Goal: Communication & Community: Answer question/provide support

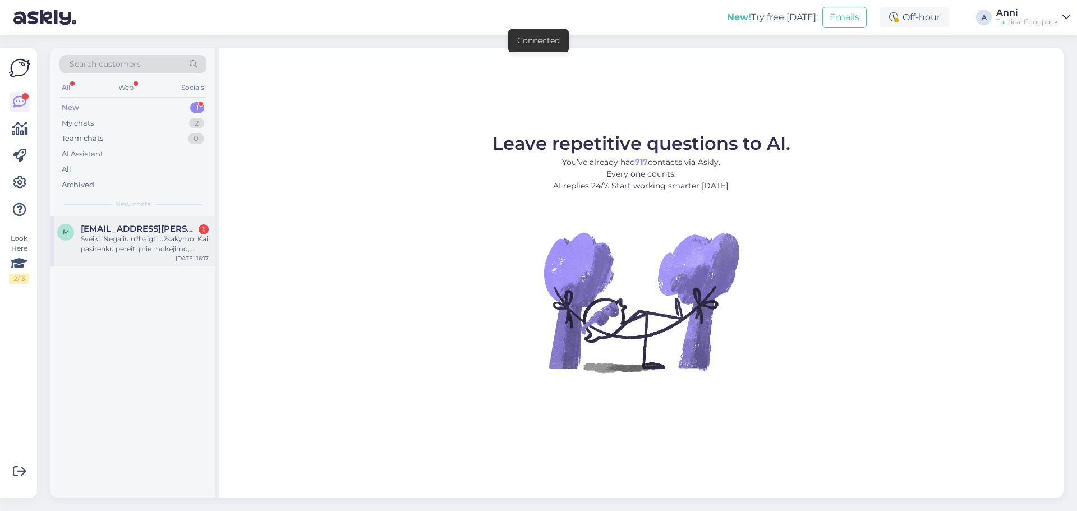
click at [170, 227] on span "[EMAIL_ADDRESS][PERSON_NAME][DOMAIN_NAME]" at bounding box center [139, 229] width 117 height 10
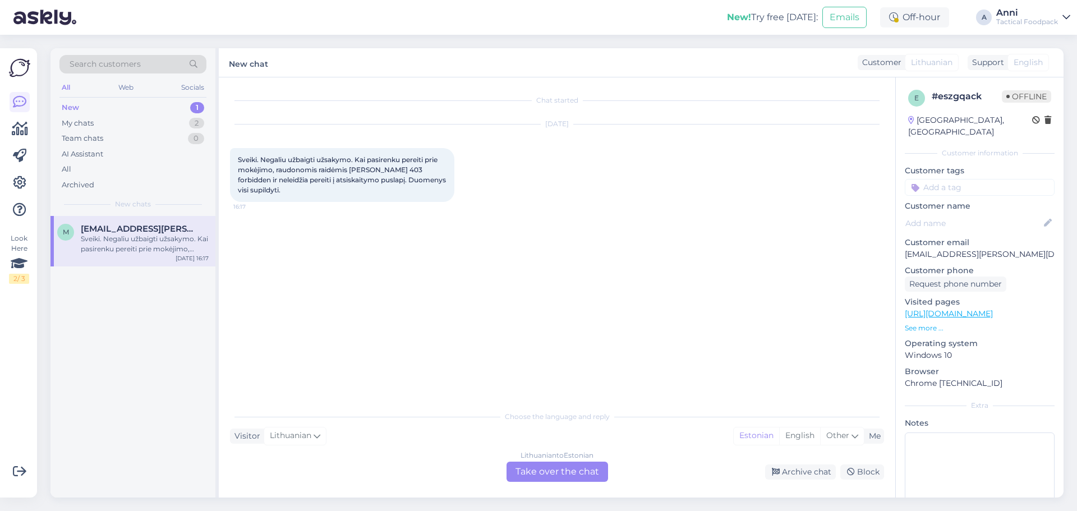
click at [522, 467] on div "Lithuanian to Estonian Take over the chat" at bounding box center [557, 472] width 102 height 20
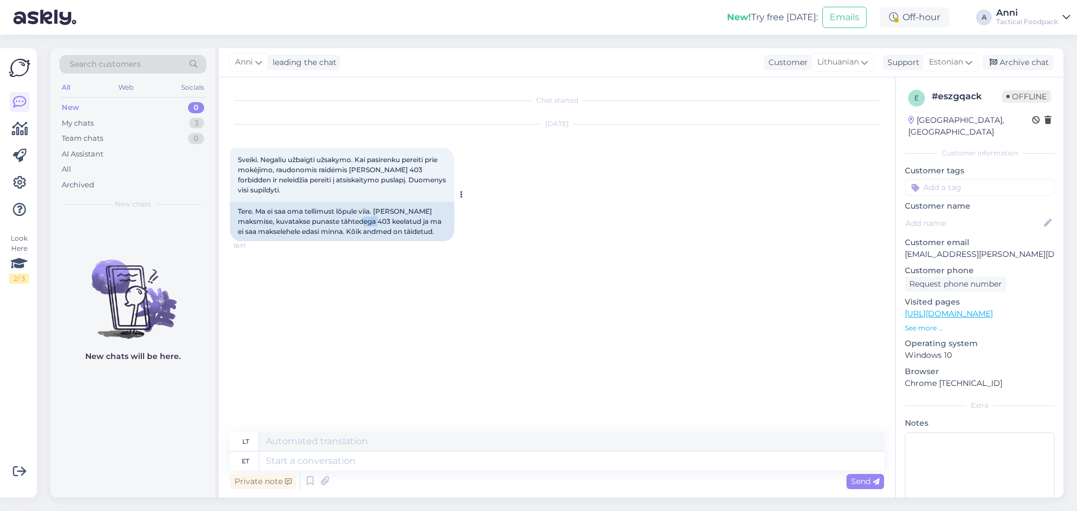
drag, startPoint x: 341, startPoint y: 218, endPoint x: 355, endPoint y: 218, distance: 14.0
click at [355, 218] on div "Tere. Ma ei saa oma tellimust lõpule viia. [PERSON_NAME] maksmise, kuvatakse pu…" at bounding box center [342, 221] width 224 height 39
click at [358, 222] on div "Tere. Ma ei saa oma tellimust lõpule viia. [PERSON_NAME] maksmise, kuvatakse pu…" at bounding box center [342, 221] width 224 height 39
drag, startPoint x: 340, startPoint y: 220, endPoint x: 353, endPoint y: 223, distance: 12.7
click at [353, 223] on div "Tere. Ma ei saa oma tellimust lõpule viia. [PERSON_NAME] maksmise, kuvatakse pu…" at bounding box center [342, 221] width 224 height 39
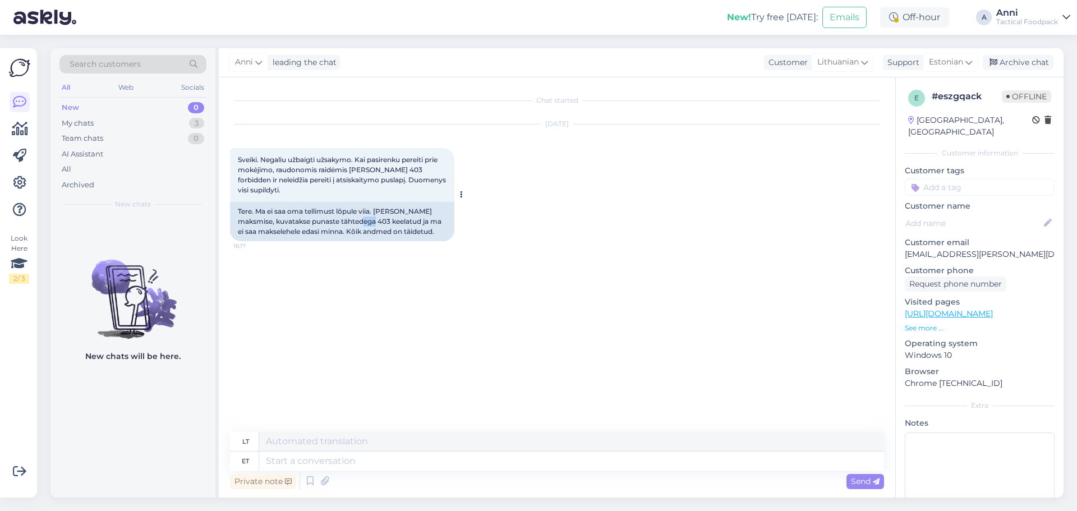
copy div "403"
click at [546, 167] on div "[DATE] Sveiki. Negaliu užbaigti užsakymo. Kai pasirenku pereiti prie mokėjimo, …" at bounding box center [557, 182] width 654 height 141
click at [386, 469] on textarea at bounding box center [571, 460] width 625 height 19
click at [313, 459] on textarea at bounding box center [571, 460] width 625 height 19
click at [402, 457] on textarea at bounding box center [571, 460] width 625 height 19
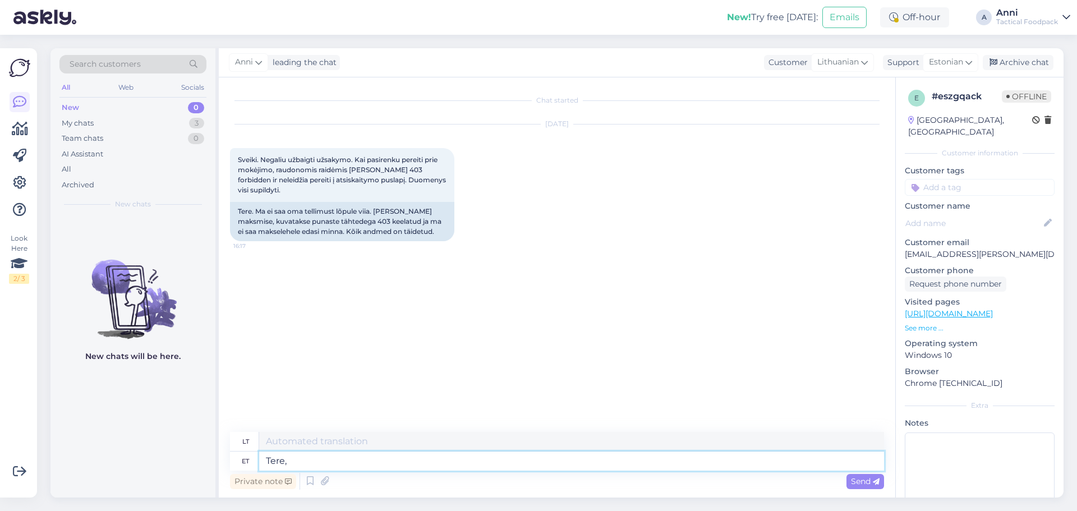
type textarea "Tere,"
type textarea "Sveiki,"
type textarea "Tere, tundub, et"
type textarea "Sveiki, atrodo,"
type textarea "Tere, tundub, et teg"
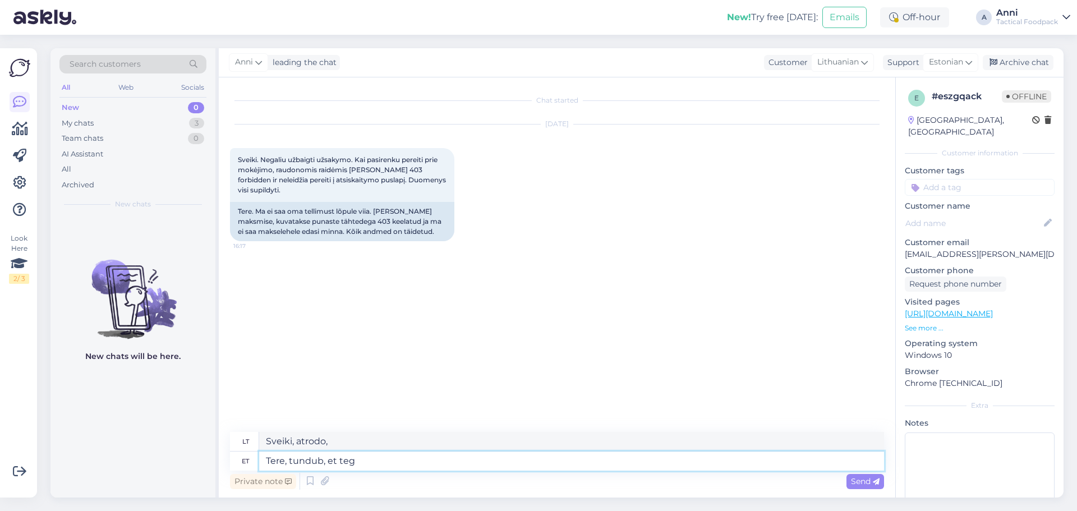
type textarea "Sveiki, atrodo, kad"
type textarea "Tere, tundub, et tegu oli a"
type textarea "Sveiki, atrodo, kad taip ir buvo"
type textarea "Tere, tundub, et tegu oli ajutise"
type textarea "Sveiki, panašu, kad tai buvo laikina problema."
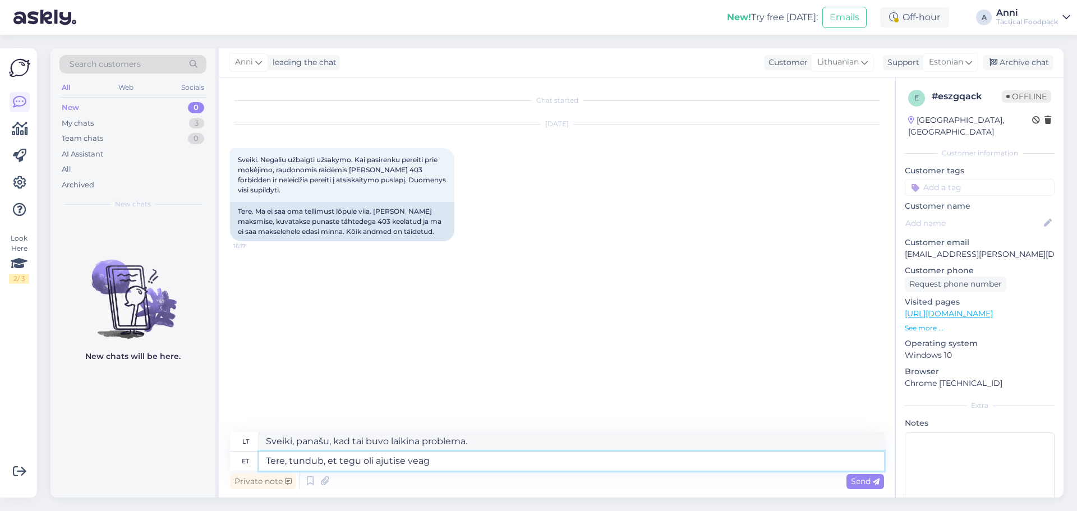
type textarea "Tere, tundub, et tegu oli ajutise veaga"
type textarea "Sveiki, panašu, kad tai buvo laikina klaida."
type textarea "Tere, tundub, et tegu oli ajutise veaga-"
type textarea "Sveiki, panašu, kad tai buvo laikina klaida..."
type textarea "Tere, tundub, et tegu oli ajutise veaga"
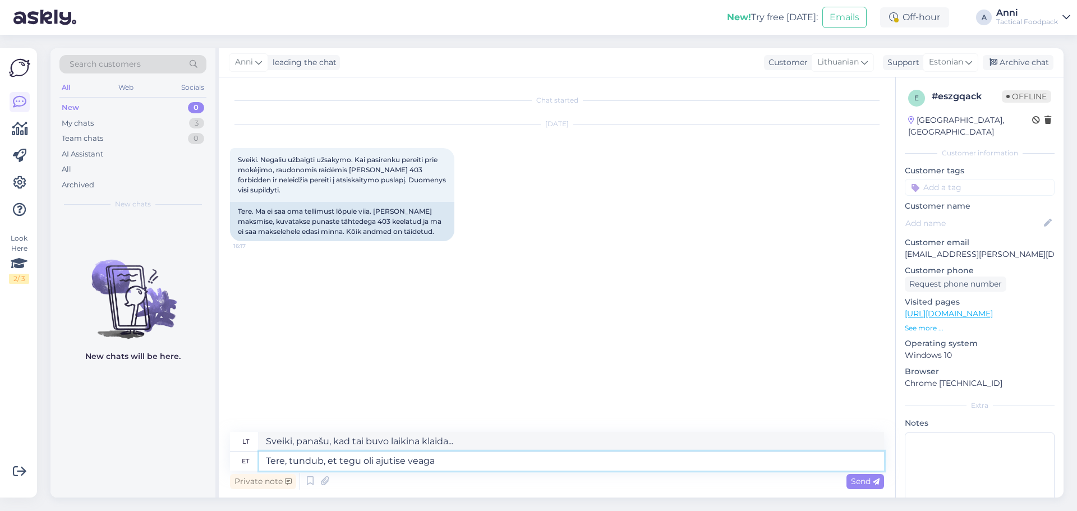
type textarea "Sveiki, panašu, kad tai buvo laikina klaida."
type textarea "Tere, tundub, et tegu oli ajutise veaga serveris. P"
type textarea "Sveiki, atrodo, kad serveryje įvyko laikina klaida."
type textarea "Tere, tundub, et tegu oli ajutise veaga serveris. Palun p"
type textarea "Sveiki, atrodo, kad serveryje įvyko laikina klaida. Prašau"
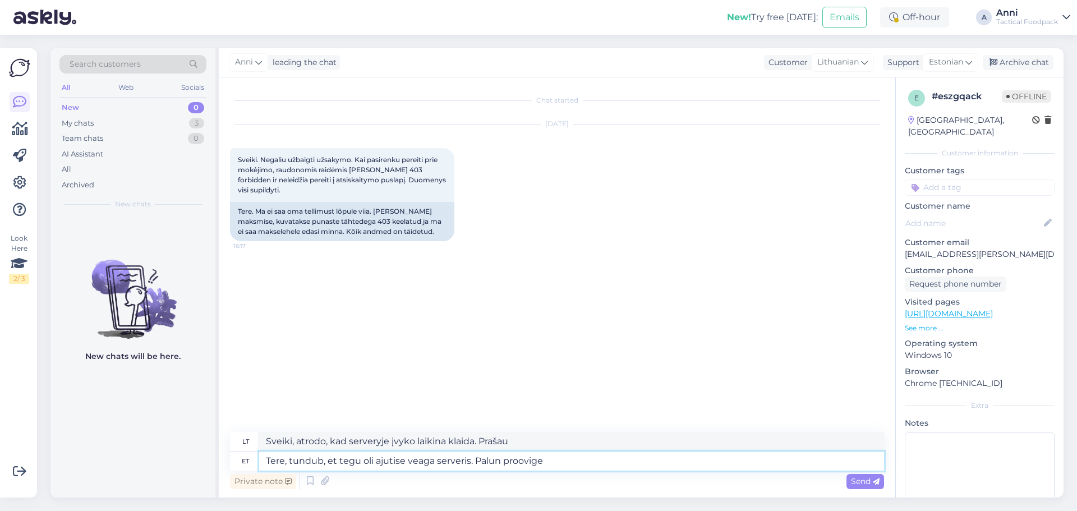
type textarea "Tere, tundub, et tegu oli ajutise veaga serveris. Palun proovige"
type textarea "Sveiki, atrodo, kad serveryje įvyko laikina klaida. Bandykite dar kartą."
type textarea "Tere, tundub, et tegu oli ajutise veaga serveris. Palun proovige uuesti."
type textarea "Sveiki, panašu, kad įvyko laikina serverio klaida. Bandykite dar kartą."
click at [288, 462] on textarea "Tere, tundub, et tegu oli ajutise veaga serveris. Palun proovige uuesti." at bounding box center [571, 460] width 625 height 19
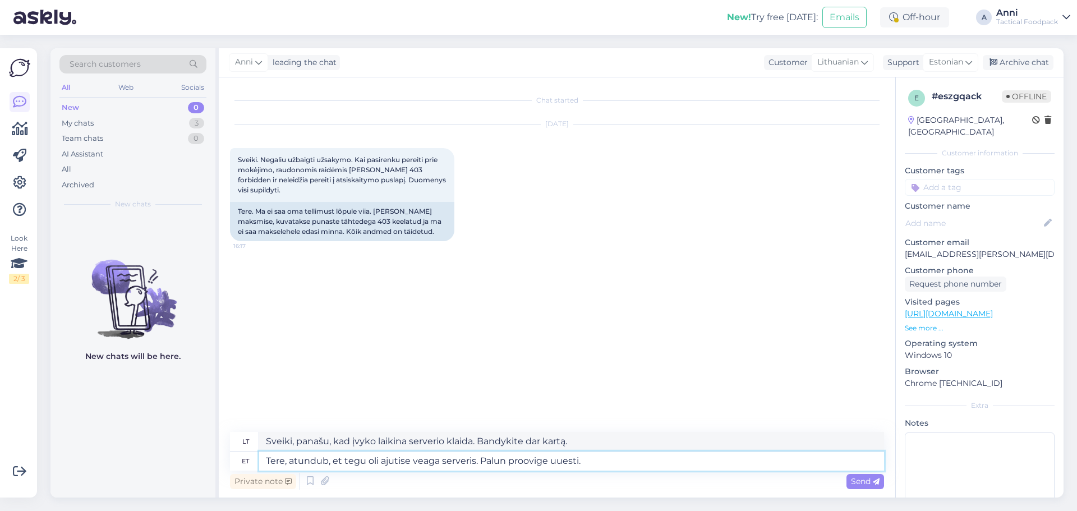
type textarea "Tere, aitundub, et tegu oli ajutise veaga serveris. Palun proovige uuesti."
type textarea "Sveiki, atrodo, kad serveryje įvyko laikina klaida. Bandykite dar kartą."
type textarea "Tere, aitähtundub, et tegu oli ajutise veaga serveris. Palun proovige uuesti."
type textarea "Sveiki, atrodo, kad serveryje įvyko laikina klaida. Bandykite dar kartą."
type textarea "Tere, aitäh tundub, et tegu oli ajutise veaga serveris. Palun proovige uuesti."
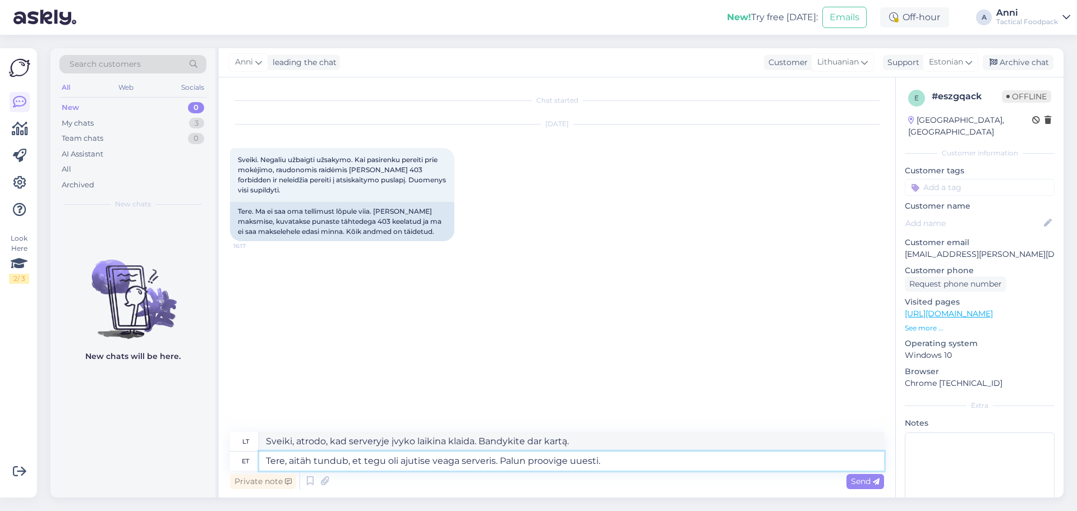
type textarea "Sveiki, ačiū, atrodo, kad serveryje įvyko laikina klaida. Bandykite dar kartą."
type textarea "Tere, aitähtundub, et tegu oli ajutise veaga serveris. Palun proovige uuesti."
type textarea "Sveiki, atrodo, kad serveryje įvyko laikina klaida. Bandykite dar kartą."
type textarea "Tere, aitäh. tundub, et tegu oli ajutise veaga serveris. Palun proovige uuesti."
type textarea "[PERSON_NAME]tundub, Panašu, kad serveryje įvyko laikina klaida. Bandykite dar …"
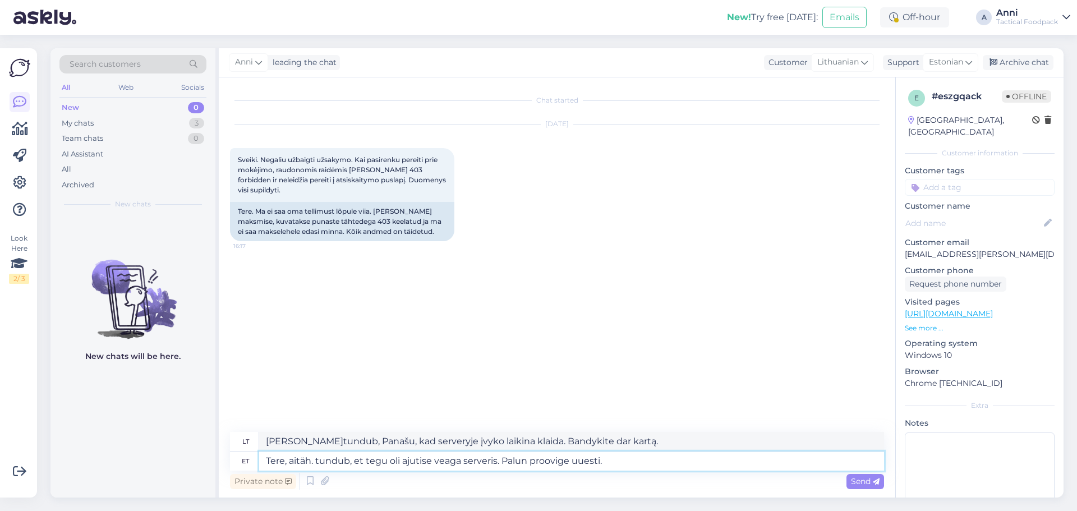
type textarea "Tere, aitäh. etundub, et tegu oli ajutise veaga serveris. Palun proovige uuesti."
type textarea "Sveiki, atrodo, kad serveryje įvyko laikina klaida. Bandykite dar kartą."
type textarea "Tere, aitäh. et tetundub, et tegu oli ajutise veaga serveris. Palun proovige uu…"
type textarea "Sveiki, ačiū. Panašu, kad serveryje įvyko laikina klaida. Bandykite dar kartą."
type textarea "Tere, aitäh. et teada tundub, et tegu oli ajutise veaga serveris. Palun proovig…"
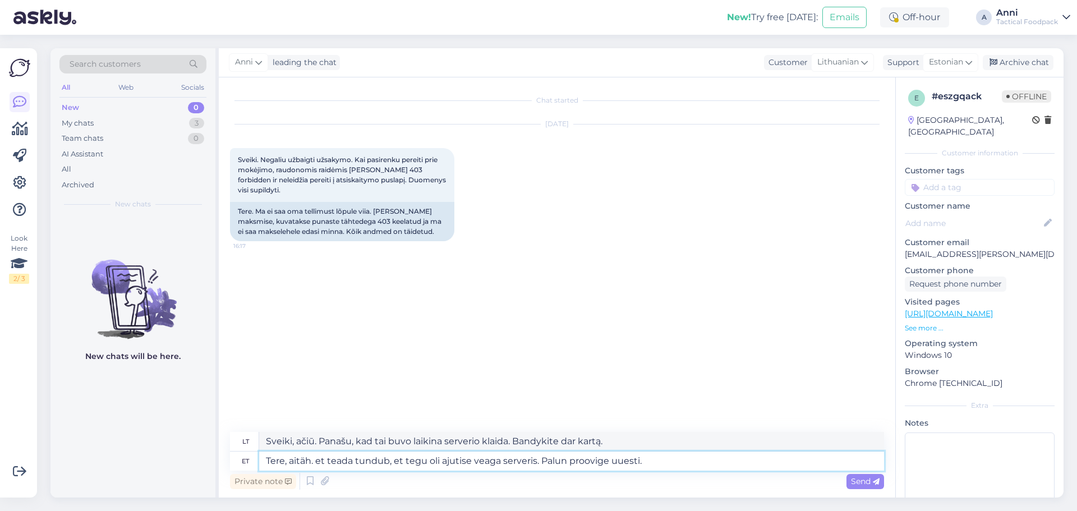
type textarea "Sveiki, ačiū. Panašu, kad serveryje įvyko laikina klaida. Bandykite dar kartą."
type textarea "Tere, aitäh. et teada andtundub, et tegu oli ajutise veaga serveris. Palun proo…"
type textarea "Sveiki, dėkojame, kad pranešėte. Panašu, kad tai buvo laikina serverio klaida. …"
type textarea "Tere, aitäh. et teada andistundub, et tegu oli ajutise veaga serveris. Palun pr…"
type textarea "Sveiki, ačiū. Panašu, kad serveryje įvyko laikina klaida. Bandykite dar kartą."
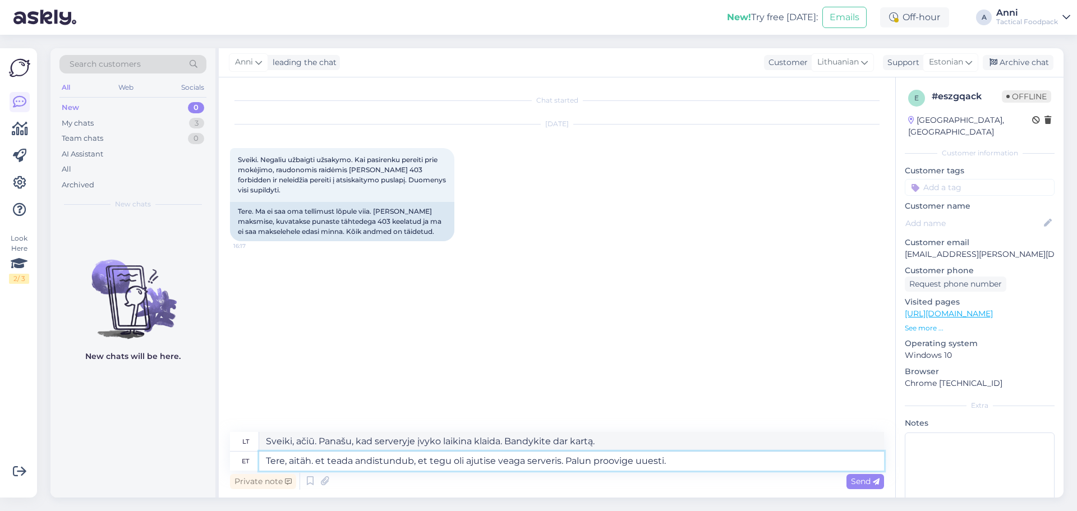
type textarea "Tere, aitäh. et teada andisttundub, et tegu oli ajutise veaga serveris. Palun p…"
type textarea "Sveiki, dėkojame, kad pranešėte. Panašu, kad tai buvo laikina serverio klaida. …"
type textarea "Tere, aitäh. et teada andiste- tundub, et tegu oli ajutise veaga serveris. Palu…"
type textarea "Sveiki, ačiū, kad pranešėte – panašu, kad serveryje įvyko laikina klaida. Bandy…"
type textarea "Tere, aitäh. et teada andiste- tundub, et tegu oli ajutise veaga serveris. Palu…"
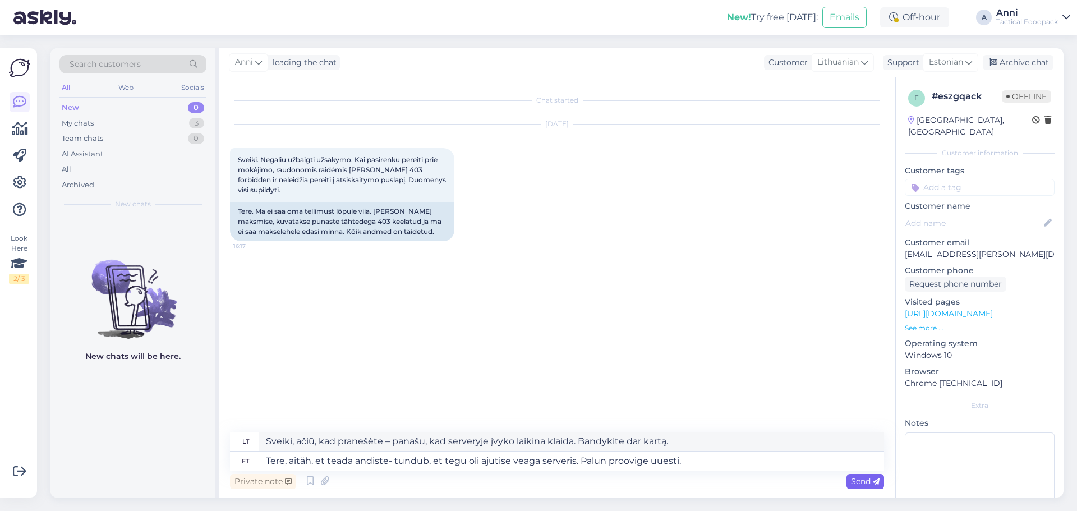
click at [853, 477] on span "Send" at bounding box center [865, 481] width 29 height 10
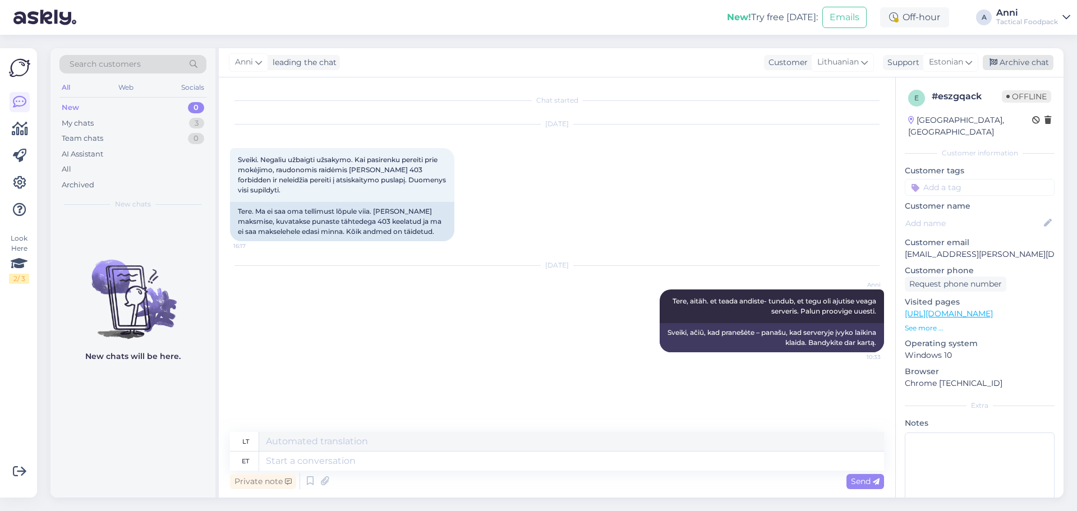
click at [1004, 65] on div "Archive chat" at bounding box center [1017, 62] width 71 height 15
